Goal: Browse casually: Explore the website without a specific task or goal

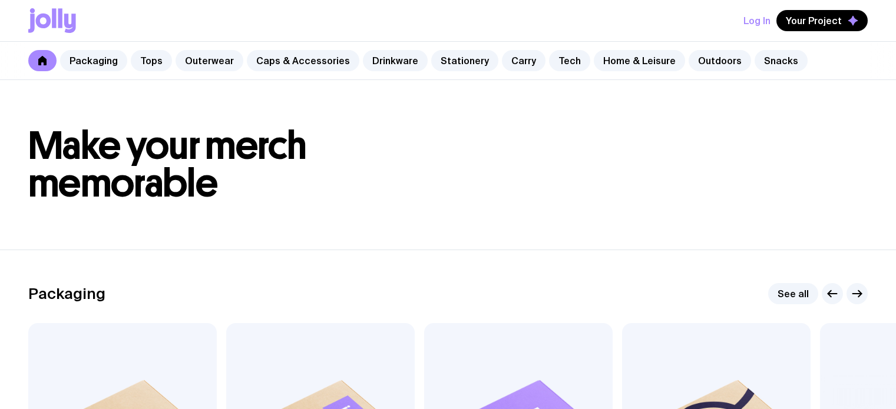
click at [209, 62] on link "Outerwear" at bounding box center [210, 60] width 68 height 21
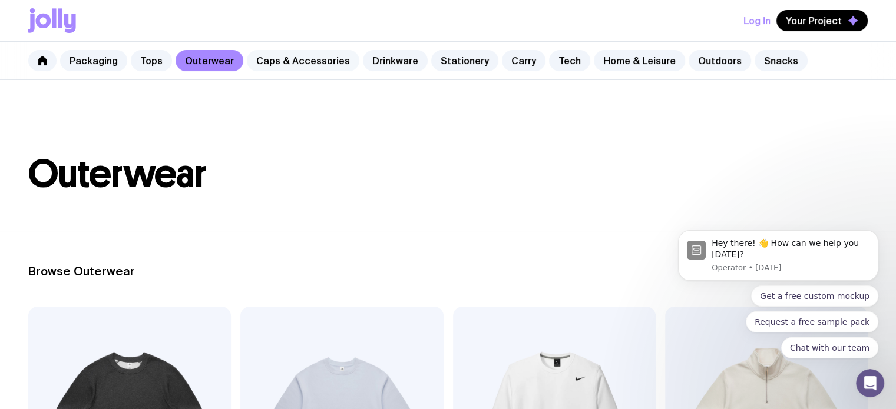
click at [308, 65] on link "Caps & Accessories" at bounding box center [303, 60] width 112 height 21
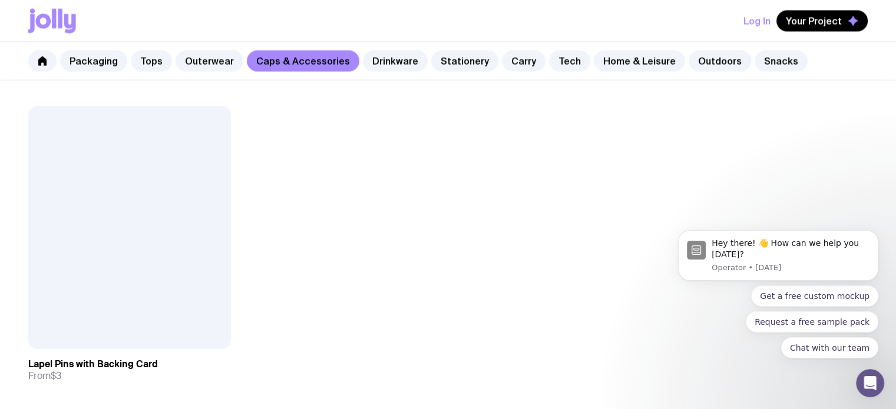
scroll to position [2061, 0]
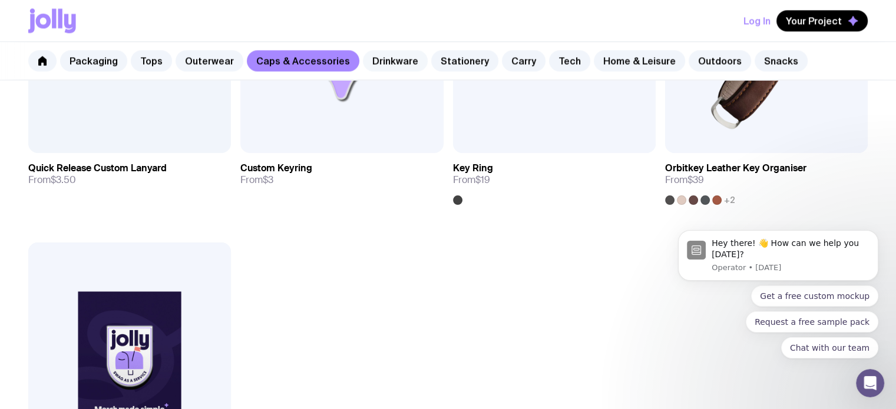
click at [390, 62] on link "Drinkware" at bounding box center [395, 60] width 65 height 21
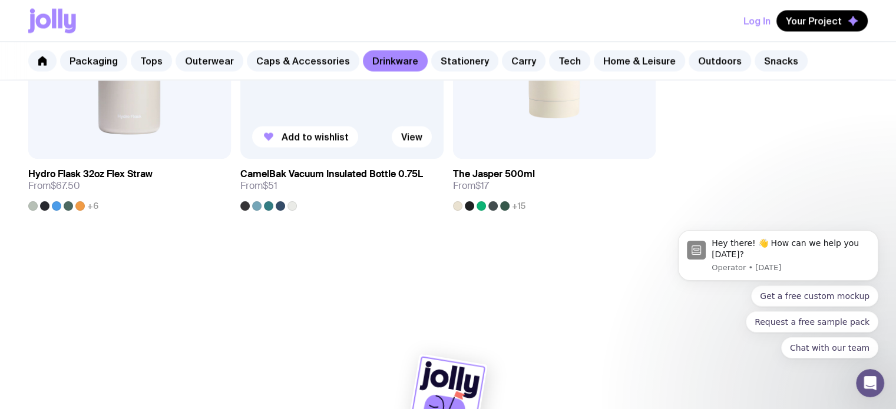
scroll to position [2056, 0]
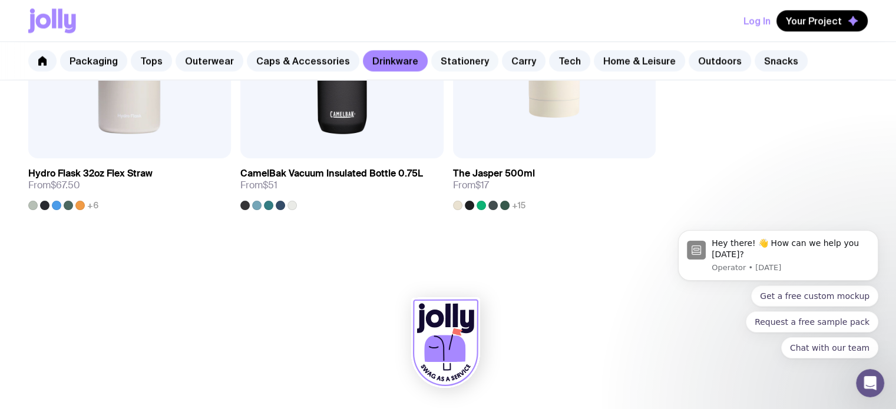
click at [452, 63] on link "Stationery" at bounding box center [464, 60] width 67 height 21
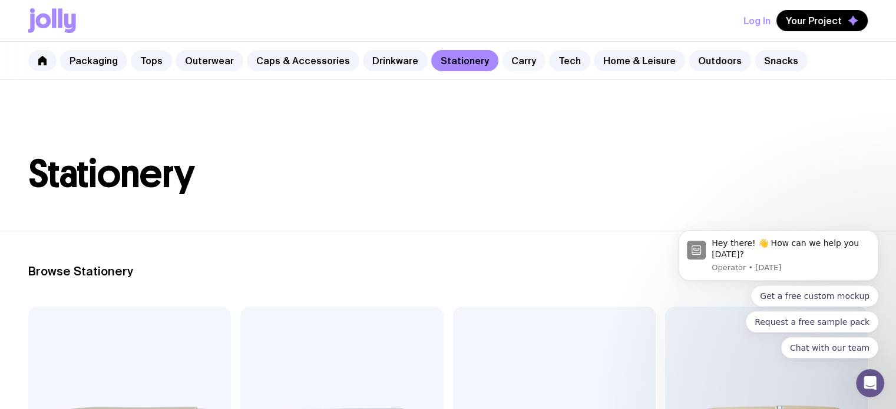
click at [509, 60] on link "Carry" at bounding box center [524, 60] width 44 height 21
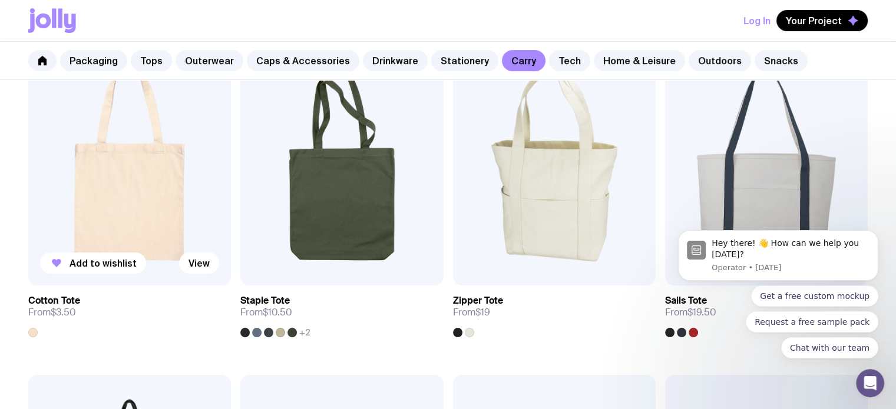
scroll to position [236, 0]
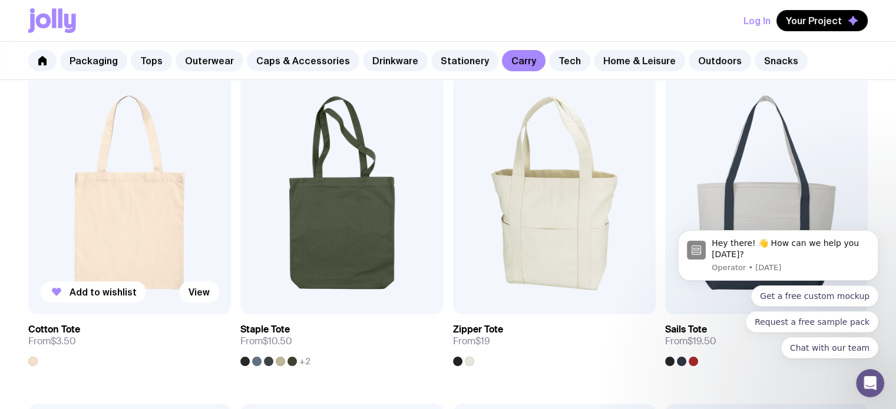
click at [138, 216] on img at bounding box center [129, 192] width 203 height 243
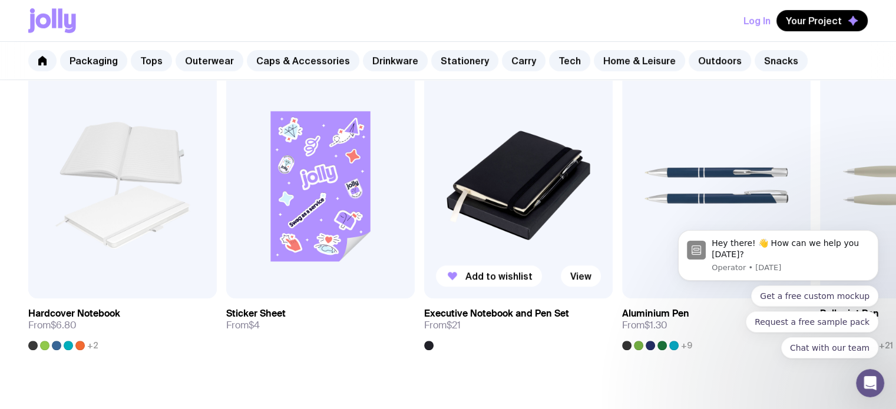
scroll to position [648, 0]
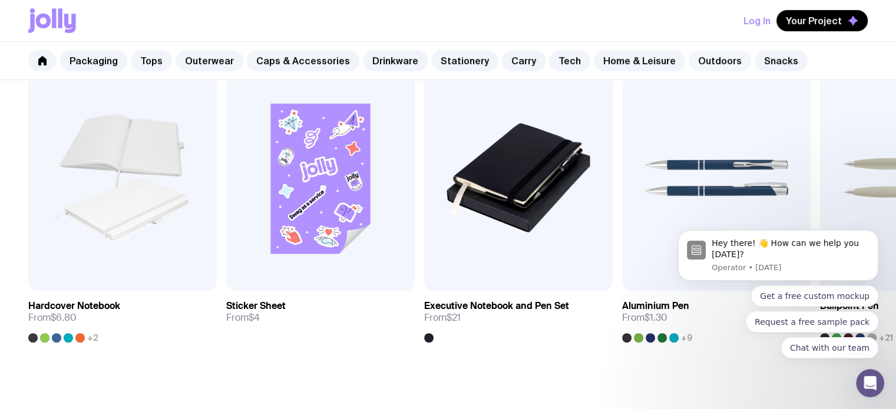
click at [708, 62] on link "Outdoors" at bounding box center [719, 60] width 62 height 21
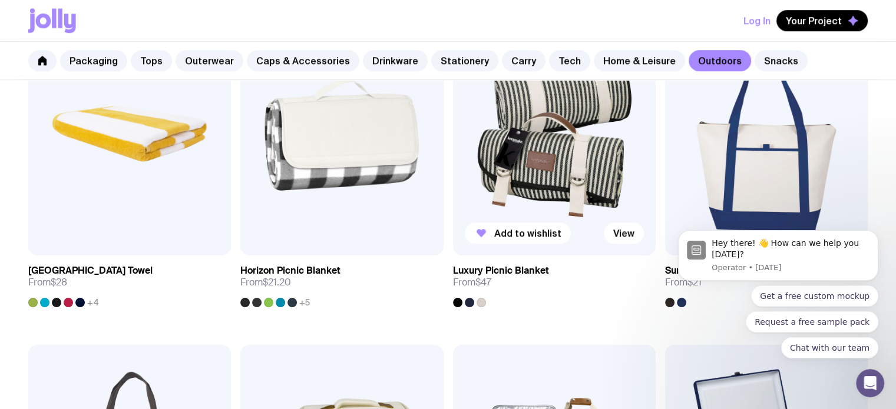
scroll to position [942, 0]
